Goal: Task Accomplishment & Management: Complete application form

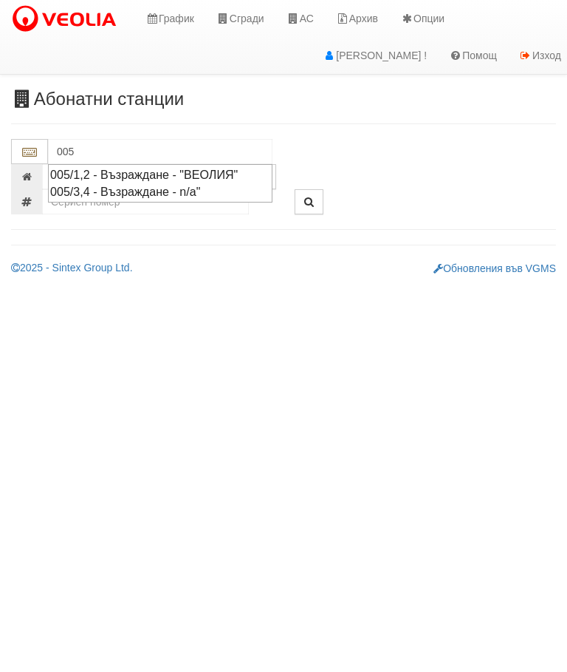
click at [242, 168] on div "005/1,2 - Възраждане - "ВЕОЛИЯ"" at bounding box center [160, 174] width 220 height 17
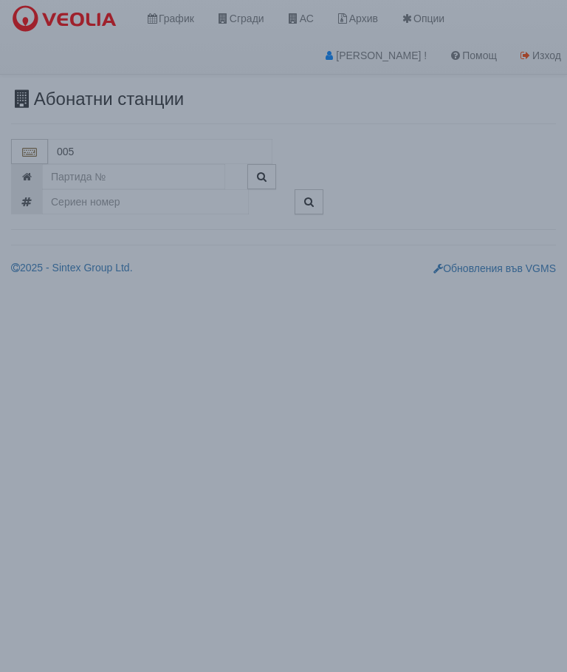
type input "005/1,2 - Възраждане - "ВЕОЛИЯ""
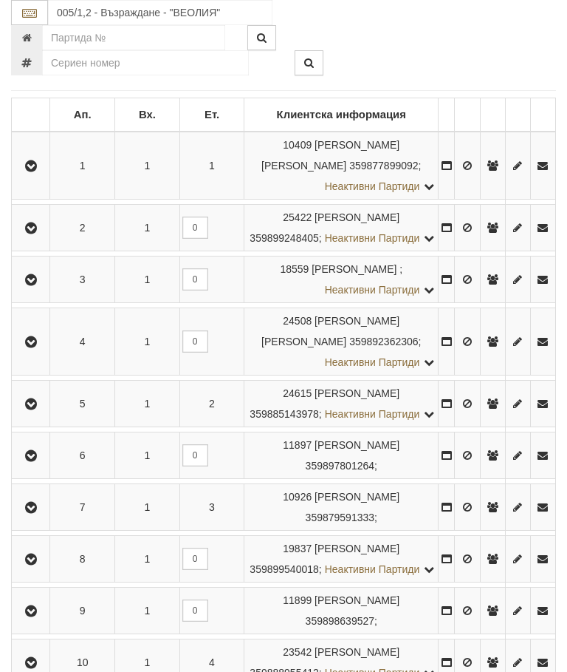
scroll to position [292, 0]
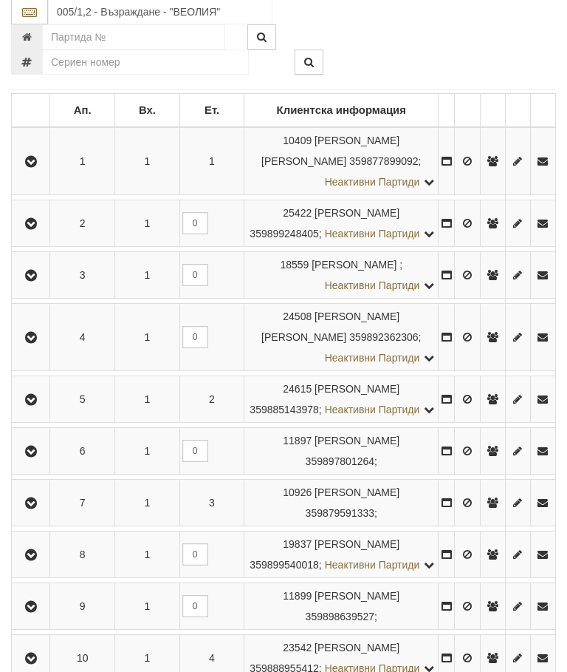
click at [35, 509] on icon "button" at bounding box center [31, 504] width 18 height 10
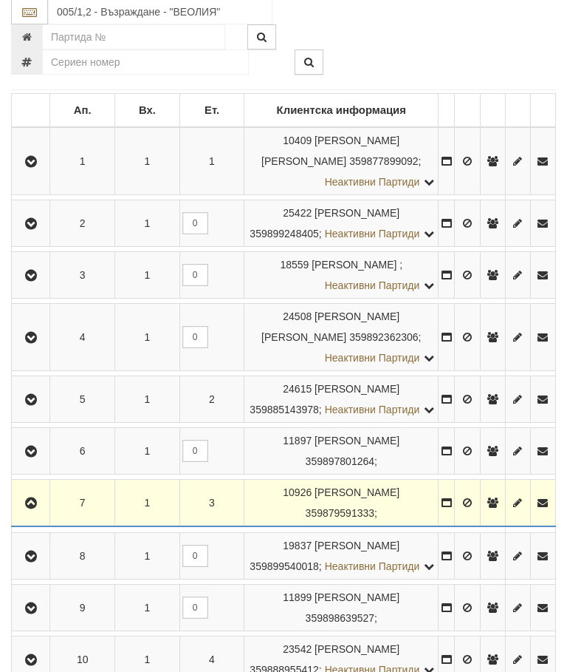
scroll to position [293, 0]
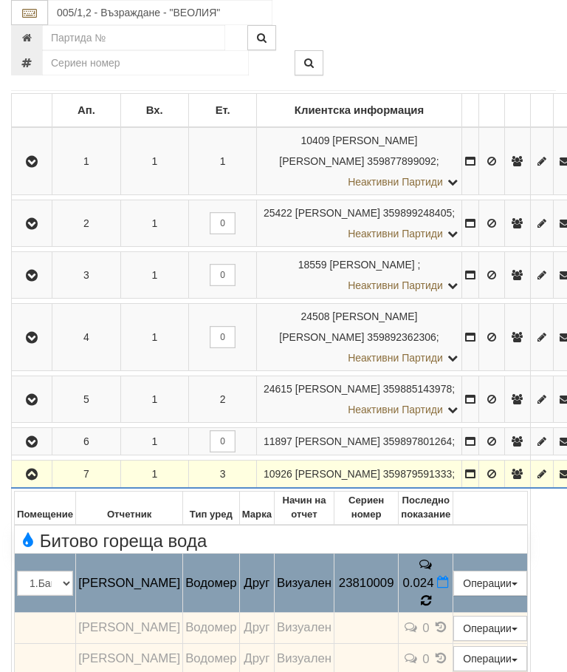
click at [431, 594] on icon at bounding box center [425, 600] width 11 height 13
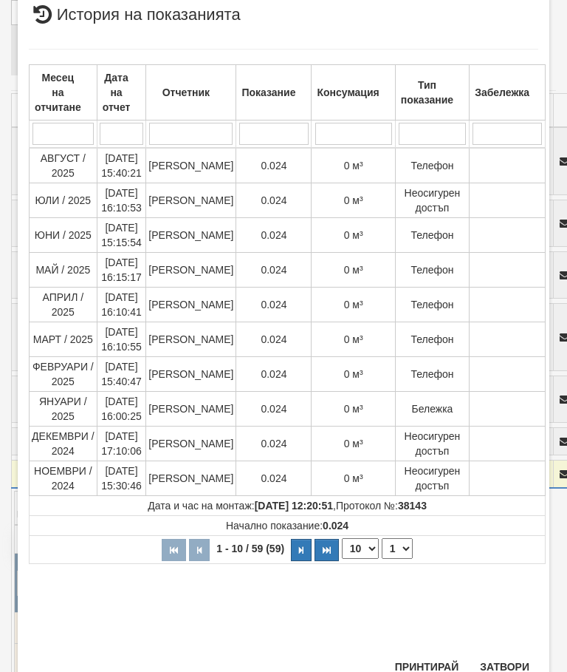
scroll to position [349, 0]
click at [517, 660] on button "Затвори" at bounding box center [504, 667] width 67 height 24
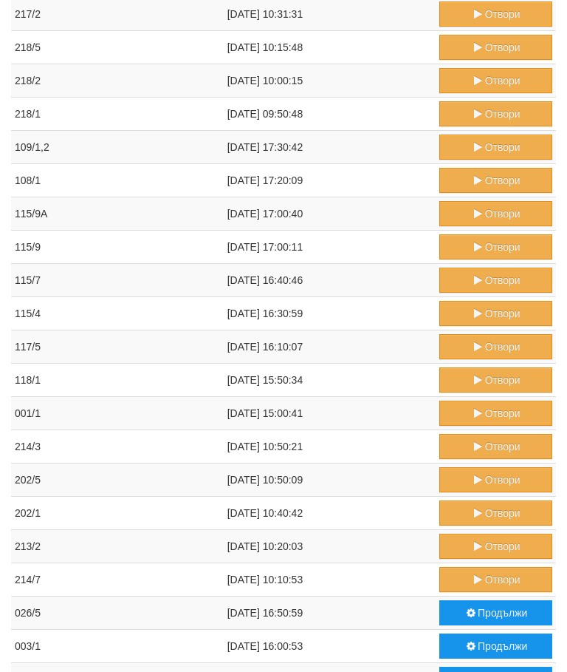
scroll to position [368, 0]
click at [488, 671] on button "Продължи" at bounding box center [496, 678] width 113 height 25
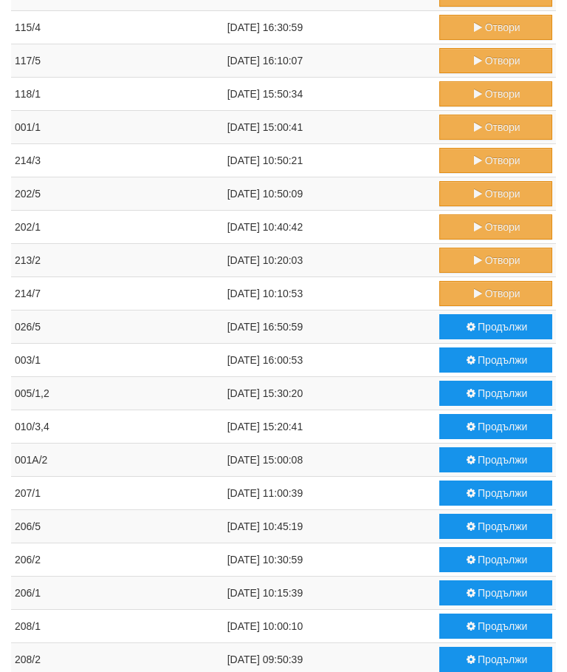
scroll to position [653, 0]
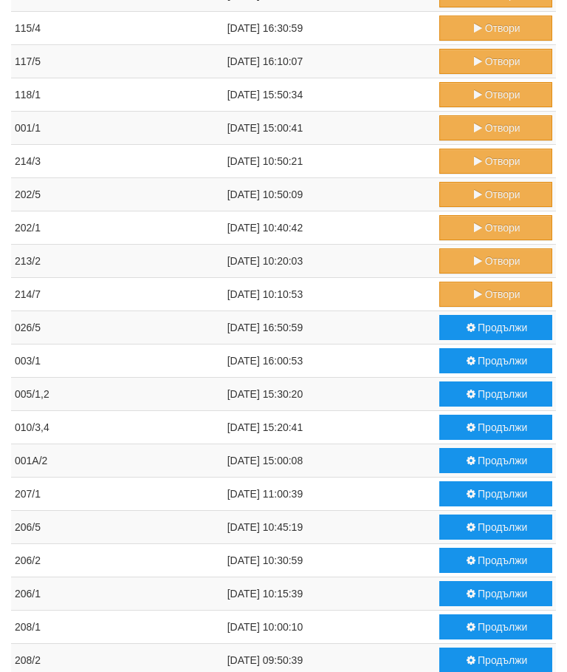
click at [489, 494] on button "Продължи" at bounding box center [496, 493] width 113 height 25
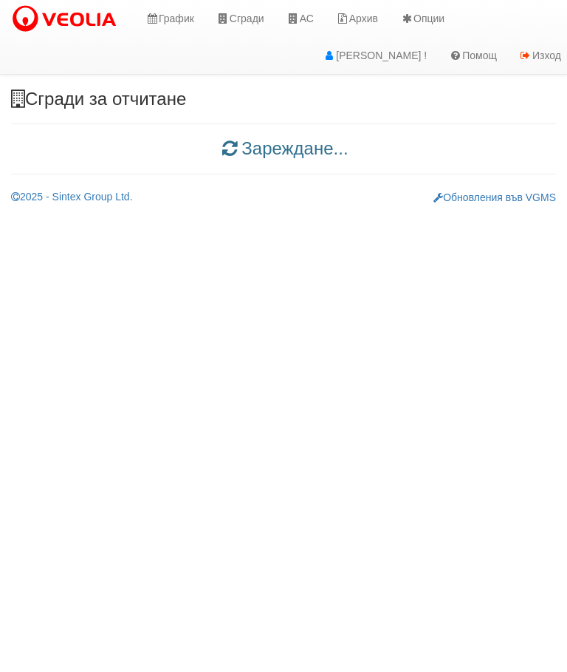
scroll to position [0, 0]
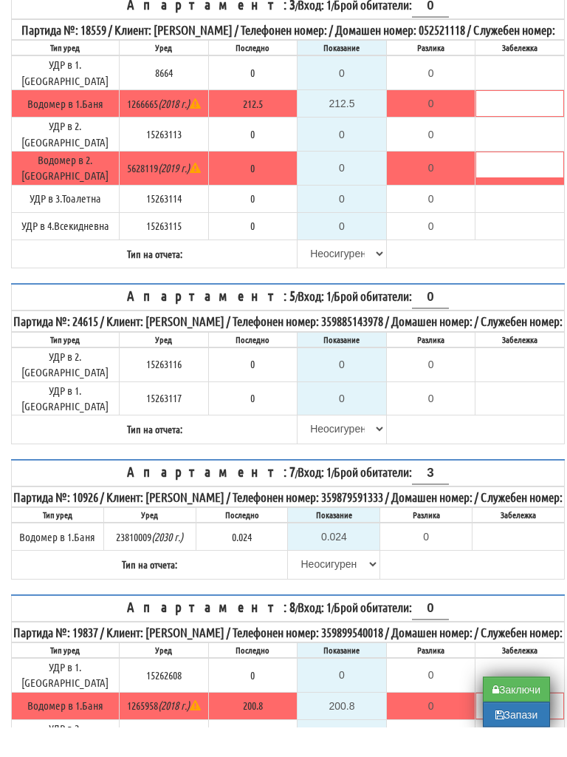
scroll to position [597, 0]
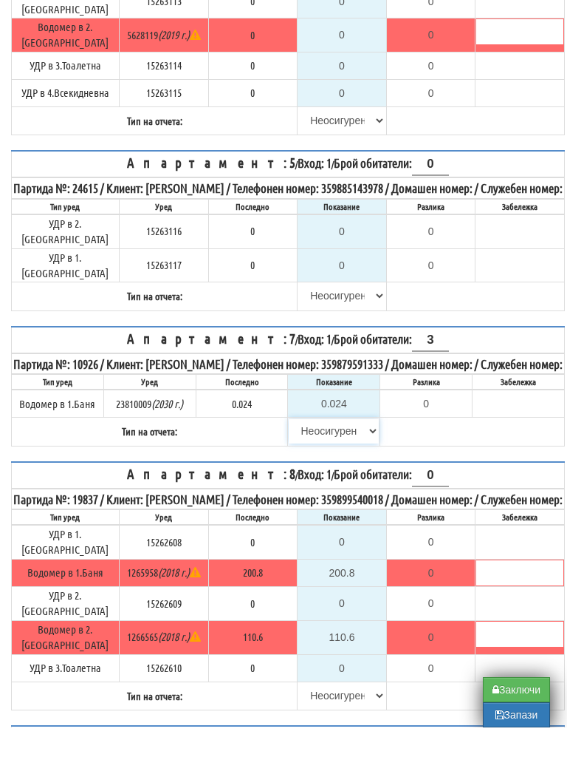
click at [330, 454] on select "[PERSON_NAME] Телефон Бележка Неосигурен достъп Самоотчет Служебно Дистанционен" at bounding box center [334, 460] width 90 height 25
click at [310, 458] on select "[PERSON_NAME] Телефон Бележка Неосигурен достъп Самоотчет Служебно Дистанционен" at bounding box center [334, 460] width 90 height 25
select select "8ac75930-9bfd-e511-80be-8d5a1dced85a"
click at [342, 427] on input "0.024" at bounding box center [334, 432] width 90 height 25
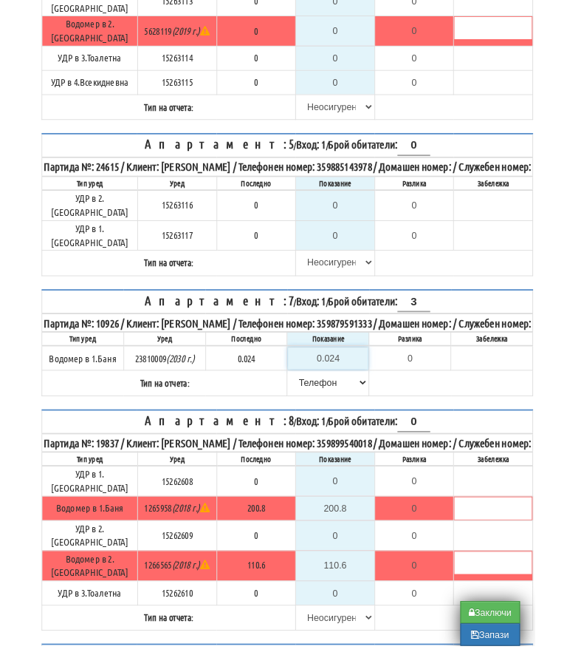
scroll to position [597, 9]
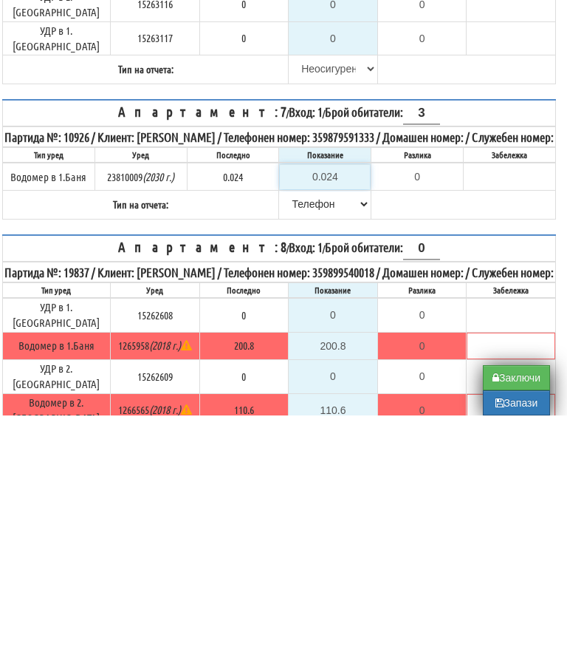
type input "0"
type input "-0.024"
type input "0.02"
type input "-0.004"
type input "0.024"
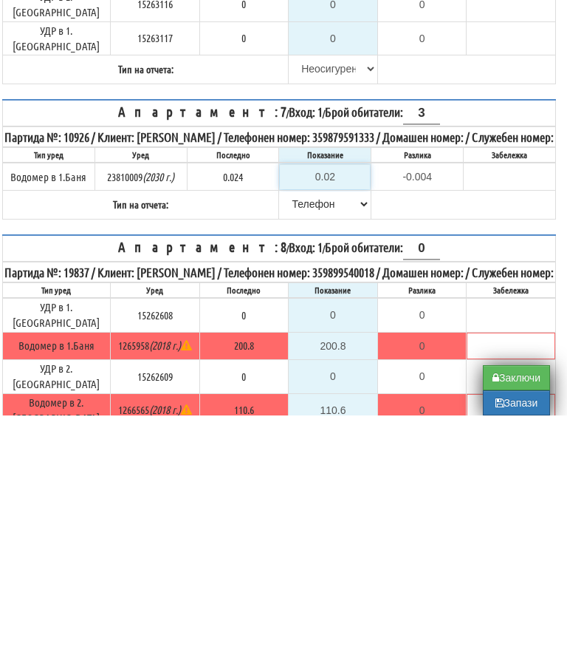
type input "0.000"
click at [412, 355] on table "Апартамент: 7 / Вход: 1 / Брой обитатели: 3 Партида №: 10926 / Клиент: [PERSON_…" at bounding box center [279, 415] width 554 height 120
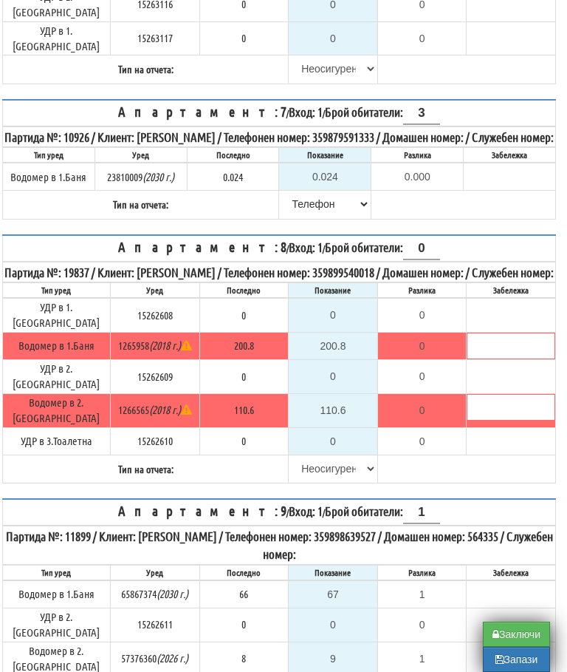
click at [515, 664] on button "Запази" at bounding box center [516, 658] width 67 height 25
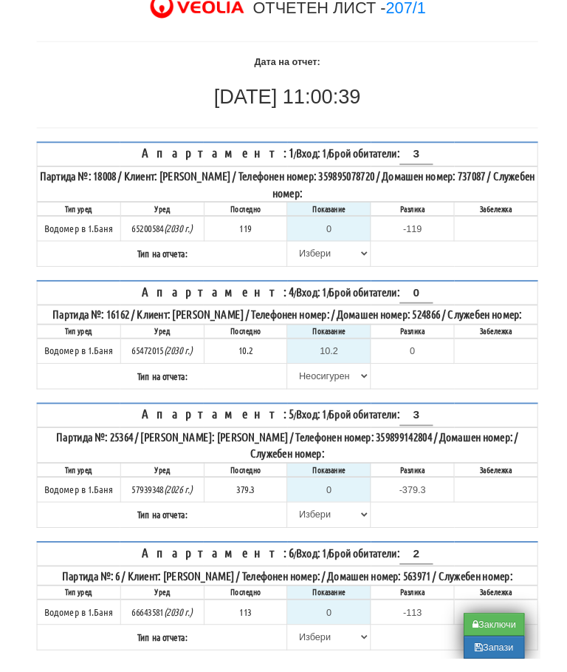
scroll to position [91, 0]
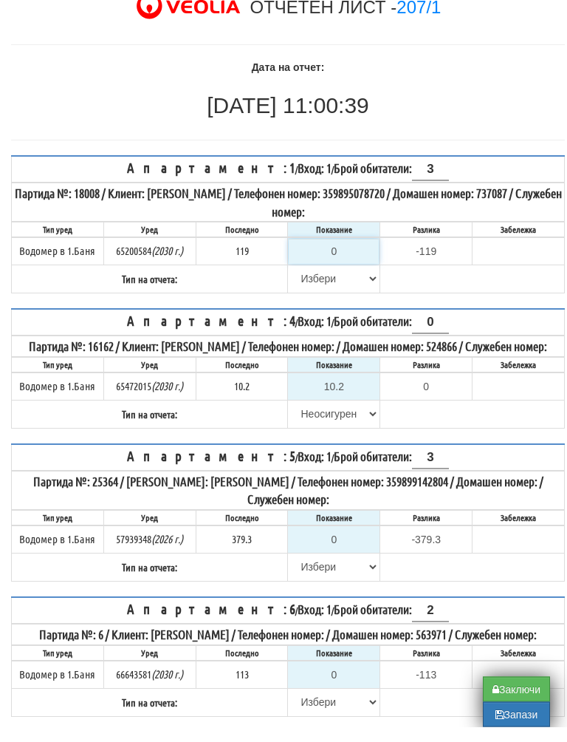
click at [345, 254] on input "0" at bounding box center [334, 266] width 90 height 25
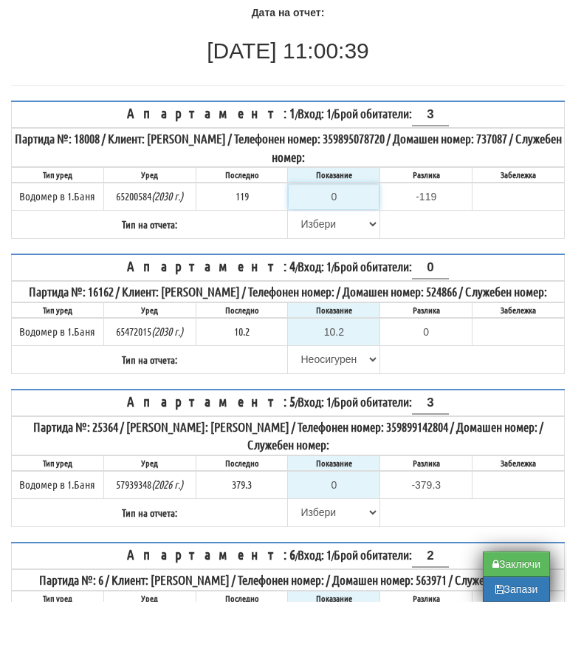
type input "1"
type input "-118.000"
type input "12"
type input "-107.000"
type input "121"
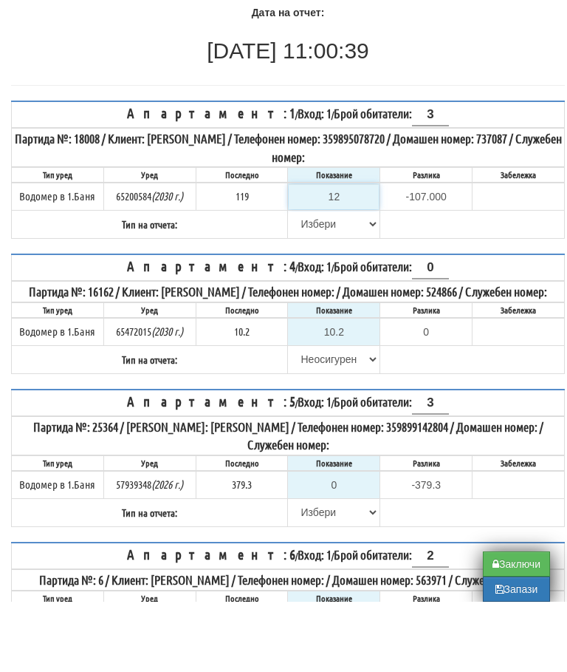
type input "2.000"
type input "121"
click at [310, 281] on select "[PERSON_NAME] Телефон Бележка Неосигурен достъп Самоотчет Служебно Дистанционен" at bounding box center [334, 293] width 90 height 25
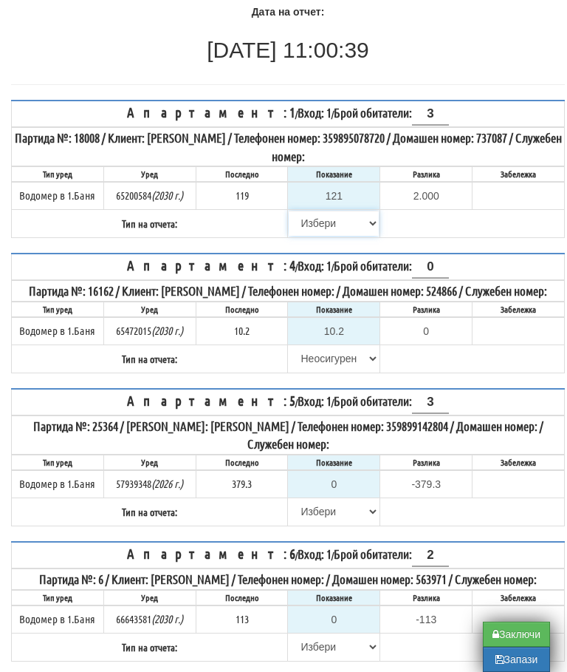
select select "89c75930-9bfd-e511-80be-8d5a1dced85a"
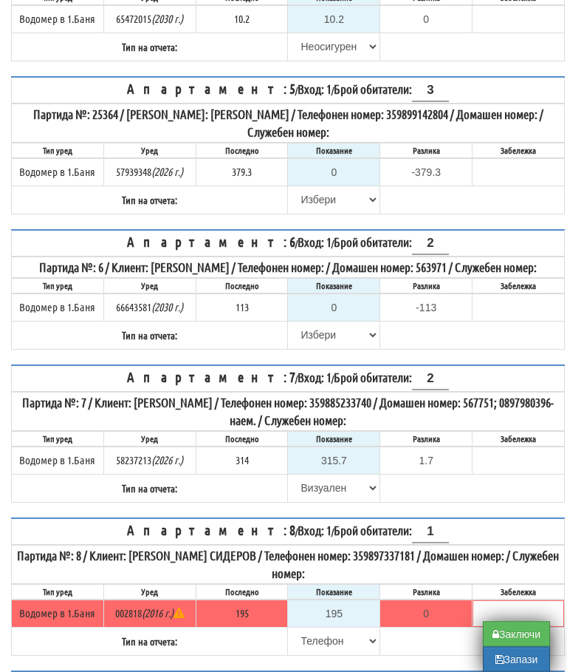
scroll to position [474, 0]
click at [353, 320] on input "0" at bounding box center [334, 307] width 90 height 25
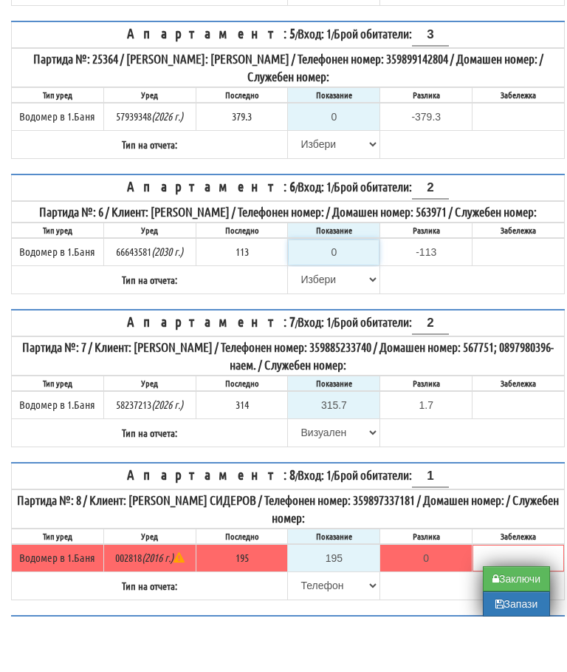
type input "1"
type input "-112.000"
type input "11"
type input "-102.000"
type input "114"
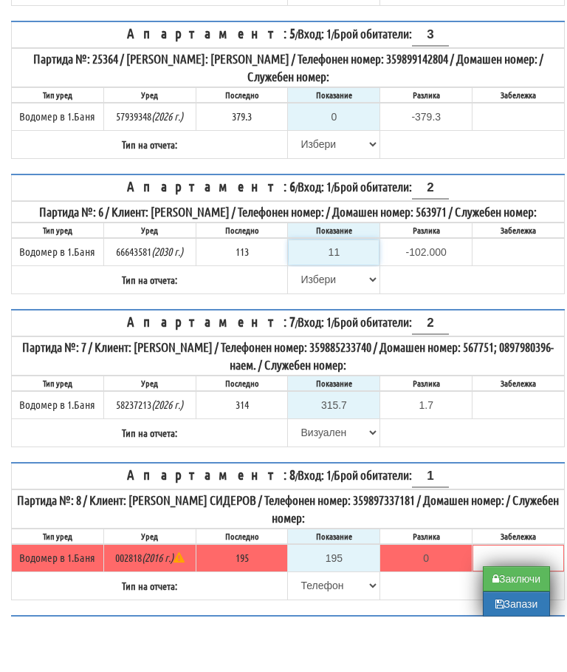
type input "1.000"
type input "11"
type input "-102.000"
type input "1"
type input "-112.000"
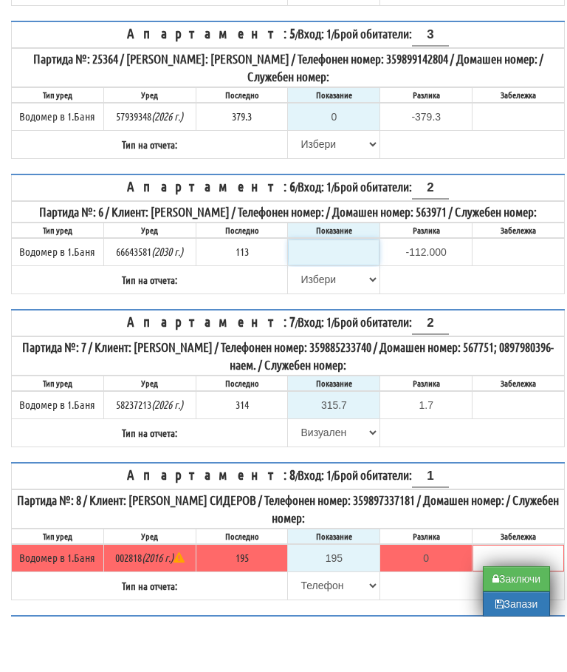
type input "NaN"
type input "0"
type input "-113.000"
click at [459, 315] on table "Апартамент: 6 / Вход: 1 / Брой обитатели: 2 Партида №: 6 / Клиент: СТОЯН ИВАНОВ…" at bounding box center [288, 289] width 554 height 120
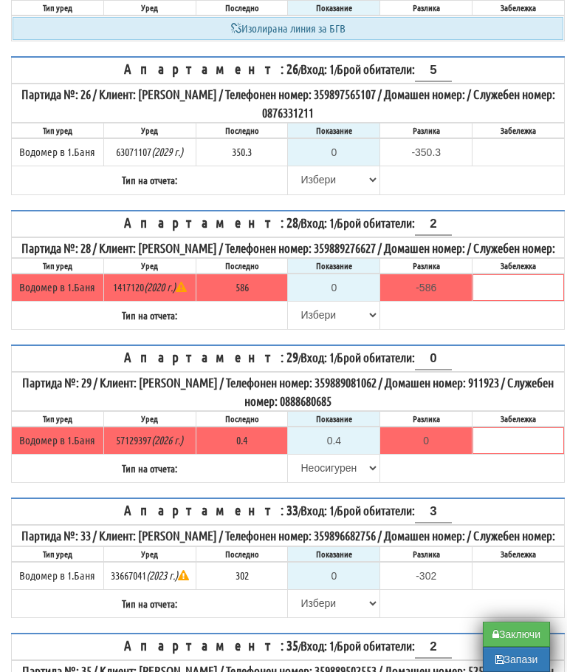
scroll to position [2761, 0]
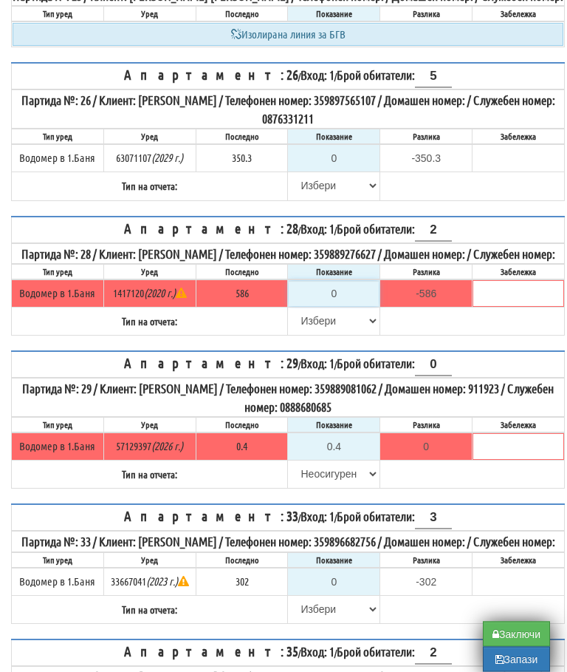
click at [344, 307] on input "0" at bounding box center [334, 293] width 90 height 25
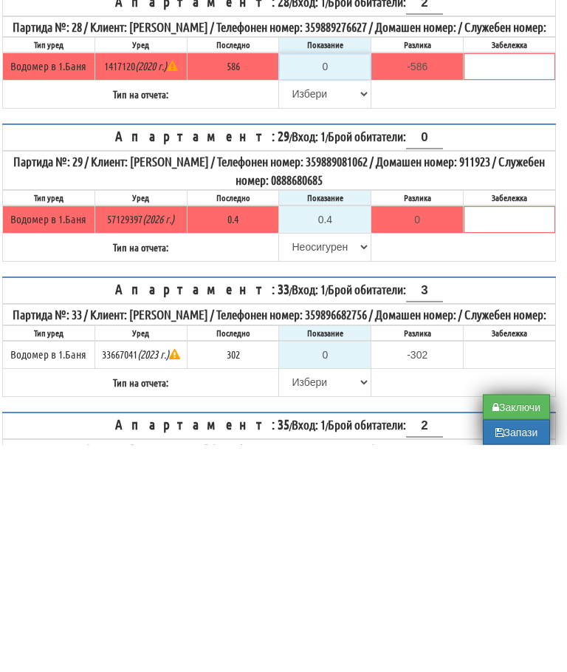
type input "5"
type input "-581.000"
type input "58"
type input "-528.000"
type input "589"
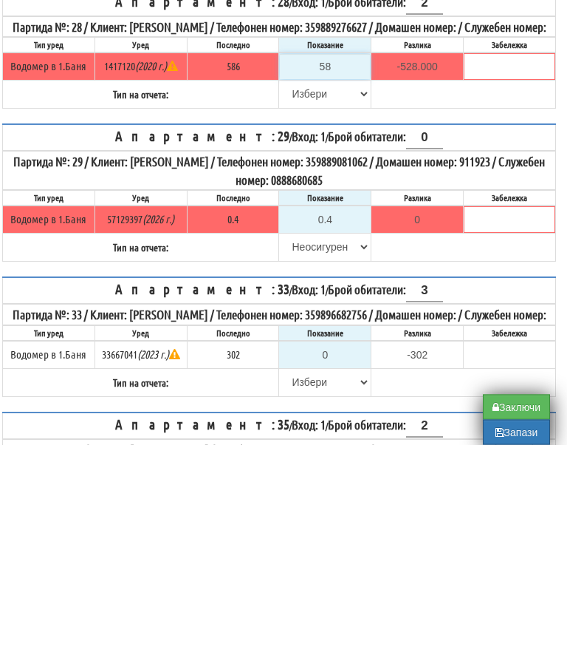
type input "3.000"
type input "589"
click at [296, 309] on select "[PERSON_NAME] Телефон Бележка Неосигурен достъп Самоотчет Служебно Дистанционен" at bounding box center [325, 321] width 90 height 25
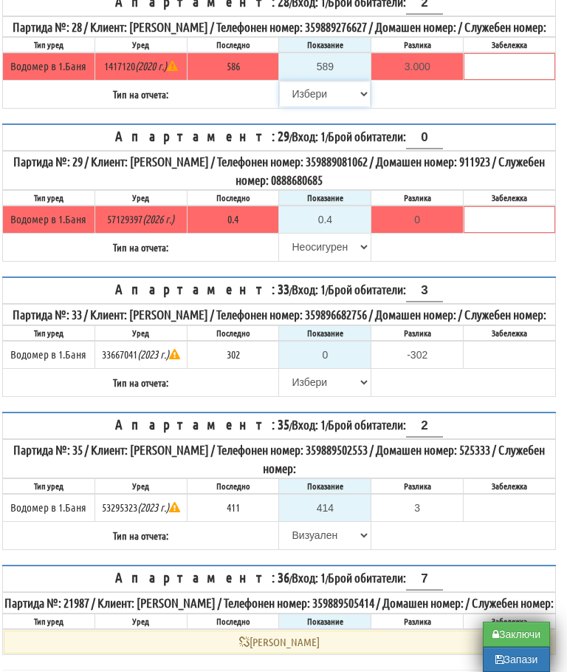
select select "89c75930-9bfd-e511-80be-8d5a1dced85a"
click at [507, 666] on button "Запази" at bounding box center [516, 658] width 67 height 25
